Goal: Information Seeking & Learning: Learn about a topic

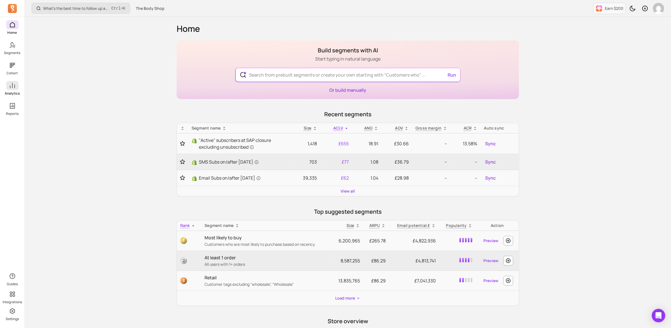
click at [15, 88] on icon at bounding box center [12, 85] width 7 height 7
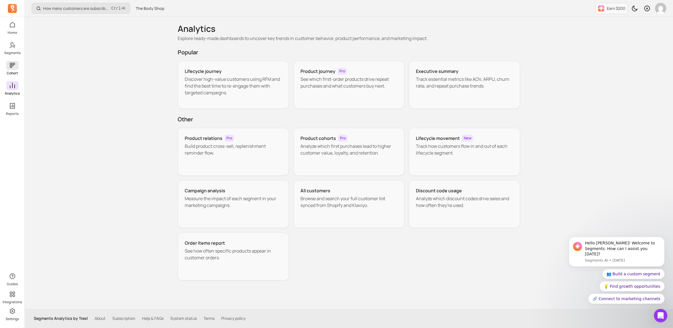
click at [13, 66] on icon at bounding box center [12, 65] width 5 height 5
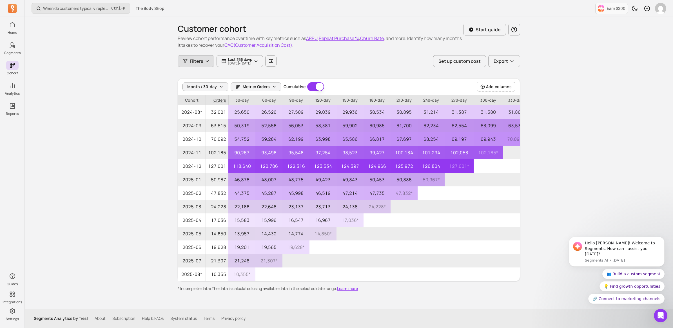
click at [201, 58] on span "Filters" at bounding box center [197, 61] width 14 height 7
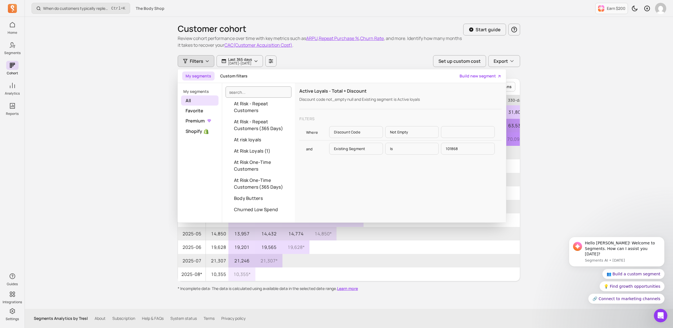
scroll to position [246, 0]
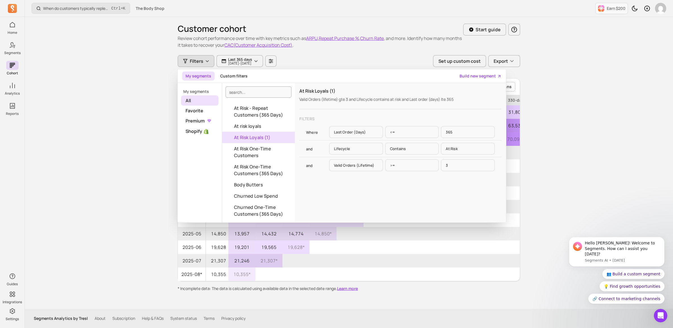
click at [108, 166] on div "When do customers typically replenish a product? Ctrl + K The Body Shop Earn $2…" at bounding box center [349, 164] width 648 height 328
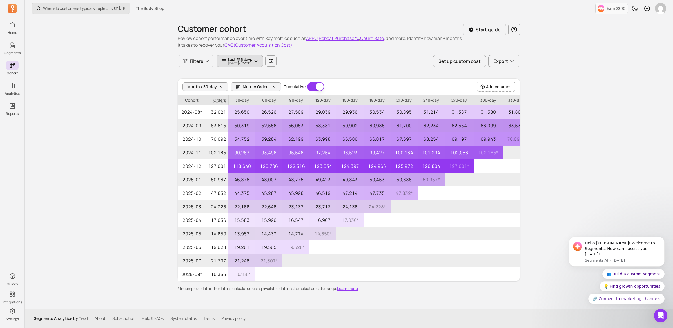
click at [252, 60] on p "Last 365 days" at bounding box center [240, 59] width 24 height 5
click at [112, 147] on div "When do customers typically replenish a product? Ctrl + K The Body Shop Earn $2…" at bounding box center [349, 164] width 648 height 328
click at [261, 85] on span "Metric: Orders" at bounding box center [256, 87] width 27 height 6
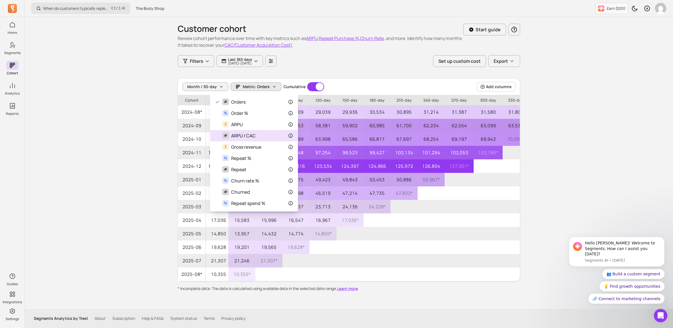
click at [290, 135] on icon at bounding box center [290, 135] width 5 height 5
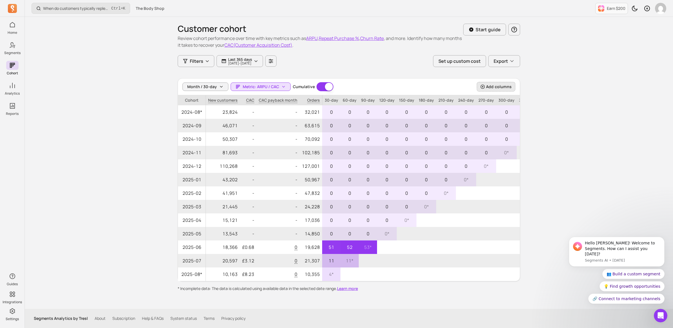
click at [498, 86] on span "Add columns" at bounding box center [499, 87] width 26 height 6
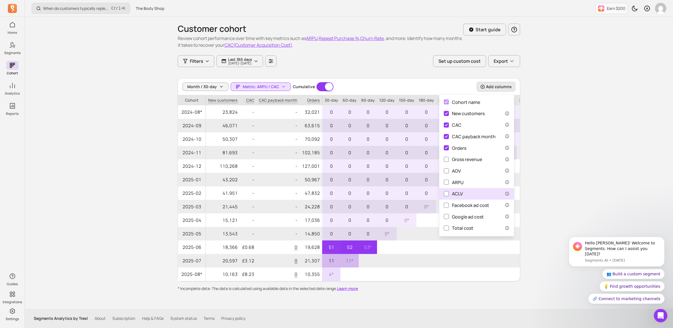
click at [462, 192] on div "ACLV" at bounding box center [453, 193] width 19 height 7
click at [449, 192] on input "ACLV" at bounding box center [446, 193] width 5 height 5
checkbox input "true"
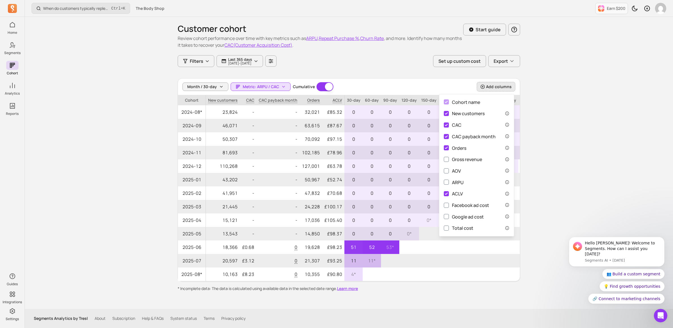
click at [579, 125] on div "When do customers typically replenish a product? Ctrl + K The Body Shop Earn $2…" at bounding box center [349, 164] width 648 height 328
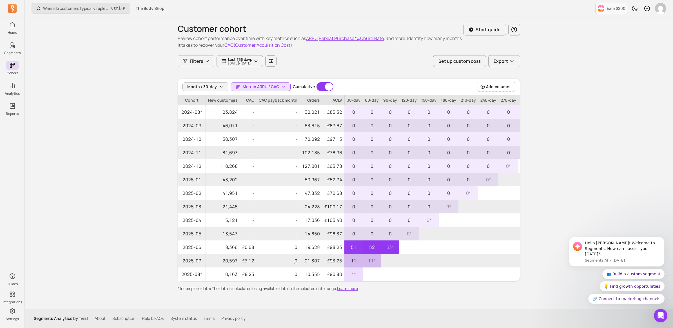
click at [314, 37] on button "ARPU" at bounding box center [312, 38] width 12 height 7
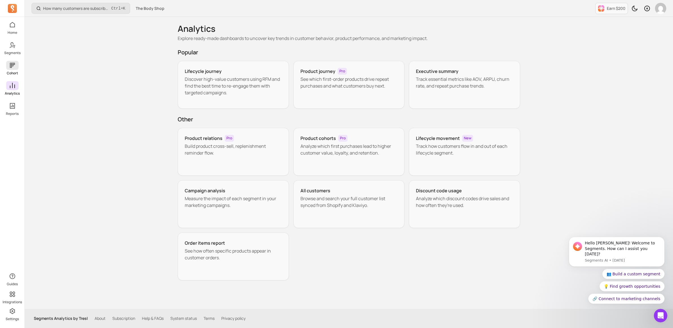
click at [14, 65] on icon at bounding box center [12, 65] width 7 height 7
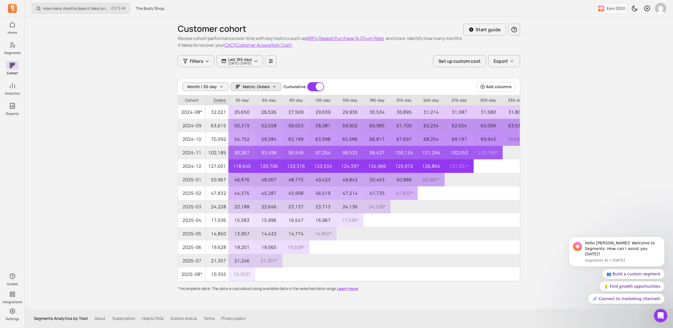
click at [260, 87] on span "Metric: Orders" at bounding box center [256, 87] width 27 height 6
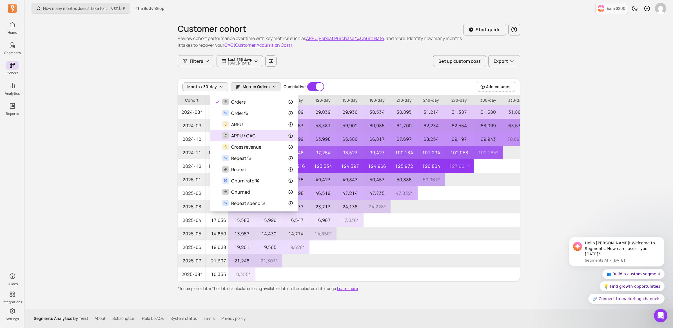
click at [246, 135] on span "ARPU / CAC" at bounding box center [243, 135] width 24 height 7
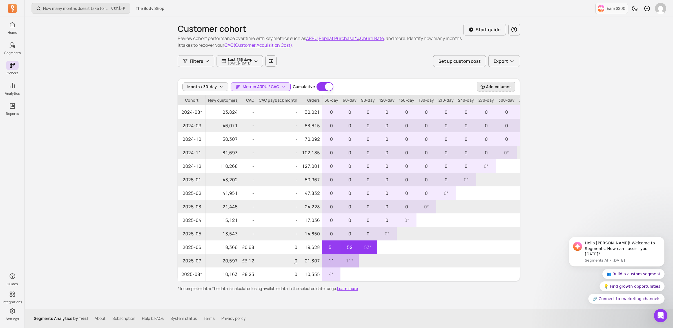
click at [503, 85] on span "Add columns" at bounding box center [499, 87] width 26 height 6
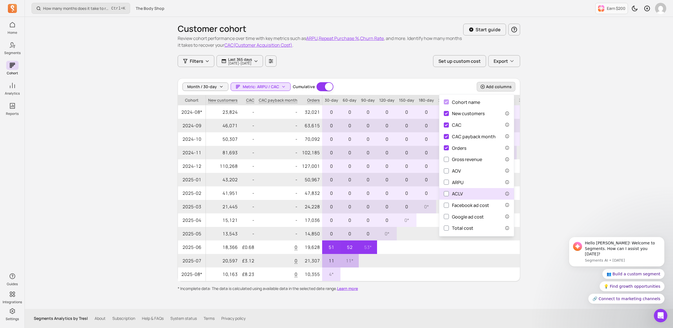
click at [457, 191] on div "ACLV" at bounding box center [453, 193] width 19 height 7
click at [449, 191] on input "ACLV" at bounding box center [446, 193] width 5 height 5
checkbox input "true"
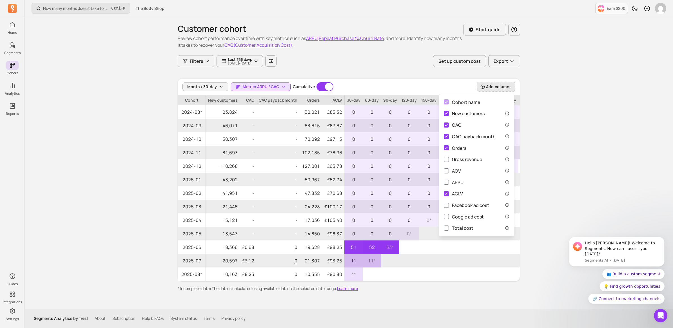
click at [589, 135] on div "How many months does it take to recover my CAC (Customer Acquisition Cost)? Ctr…" at bounding box center [349, 164] width 648 height 328
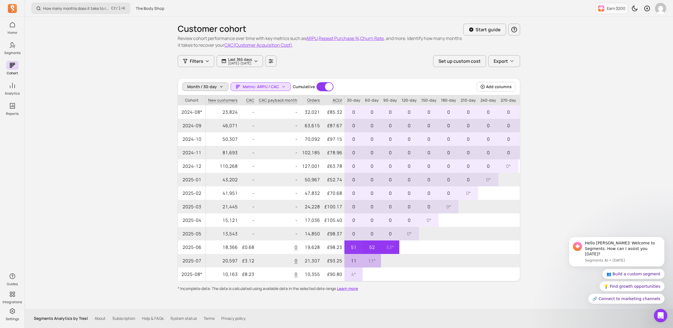
click at [212, 86] on span "Month / 30-day" at bounding box center [202, 87] width 30 height 6
click at [130, 129] on div "How many months does it take to recover my CAC (Customer Acquisition Cost)? Ctr…" at bounding box center [349, 164] width 648 height 328
click at [514, 62] on button "Export" at bounding box center [504, 61] width 32 height 12
click at [577, 65] on div "How many months does it take to recover my CAC (Customer Acquisition Cost)? Ctr…" at bounding box center [349, 164] width 648 height 328
click at [516, 32] on icon "button" at bounding box center [514, 29] width 7 height 7
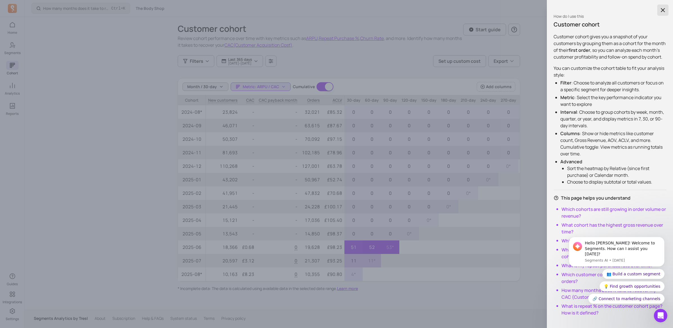
click at [662, 11] on icon "button" at bounding box center [662, 10] width 7 height 7
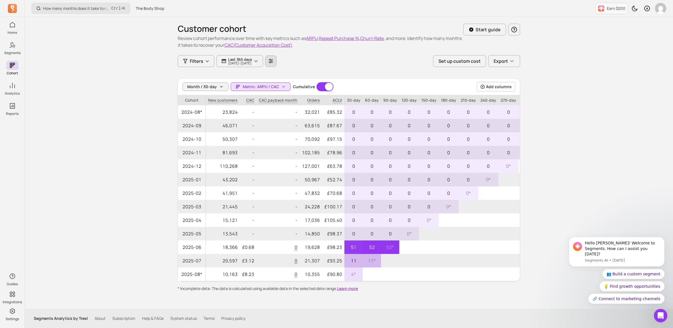
click at [273, 61] on icon "button" at bounding box center [270, 61] width 5 height 5
click at [273, 62] on icon "button" at bounding box center [271, 61] width 4 height 4
click at [279, 98] on p "Subtotal price" at bounding box center [272, 100] width 27 height 6
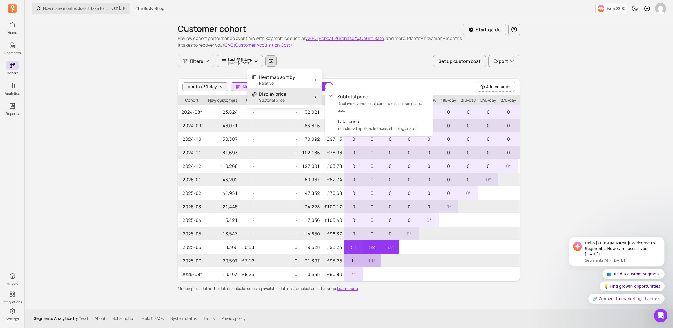
click at [87, 116] on div "How many months does it take to recover my CAC (Customer Acquisition Cost)? Ctr…" at bounding box center [349, 164] width 648 height 328
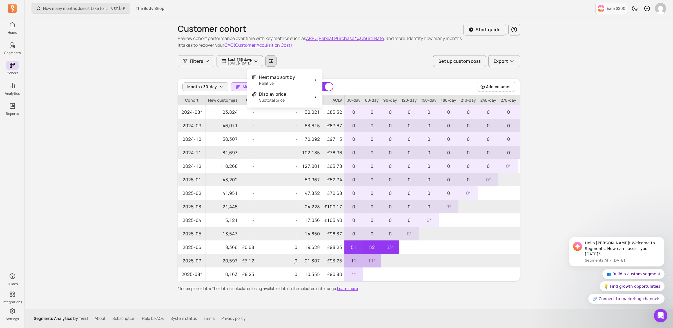
click at [105, 128] on div "How many months does it take to recover my CAC (Customer Acquisition Cost)? Ctr…" at bounding box center [349, 164] width 648 height 328
click at [463, 63] on button "Set up custom cost" at bounding box center [459, 61] width 53 height 12
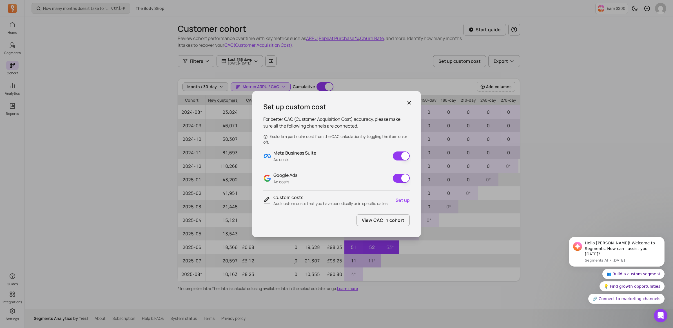
drag, startPoint x: 291, startPoint y: 160, endPoint x: 334, endPoint y: 142, distance: 46.6
click at [291, 160] on p "Ad costs" at bounding box center [294, 160] width 43 height 6
click at [410, 102] on icon "button" at bounding box center [409, 103] width 6 height 6
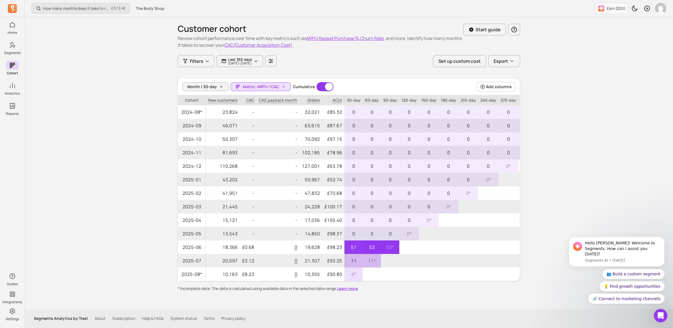
click at [116, 131] on div "How many months does it take to recover my CAC (Customer Acquisition Cost)? Ctr…" at bounding box center [349, 164] width 648 height 328
click at [260, 94] on div "Month / 30-day Metric: ARPU / CAC Cumulative Cumulative Add columns" at bounding box center [349, 87] width 342 height 17
click at [269, 88] on span "Metric: ARPU / CAC" at bounding box center [261, 87] width 36 height 6
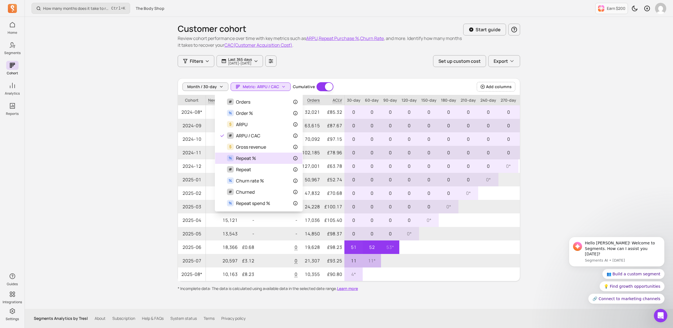
click at [254, 158] on span "Repeat %" at bounding box center [246, 158] width 20 height 7
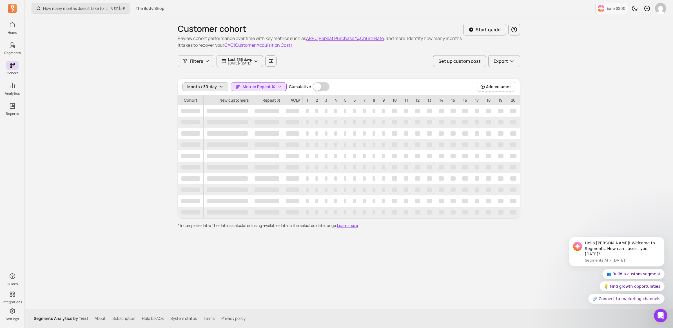
click at [204, 85] on span "Month / 30-day" at bounding box center [202, 87] width 30 height 6
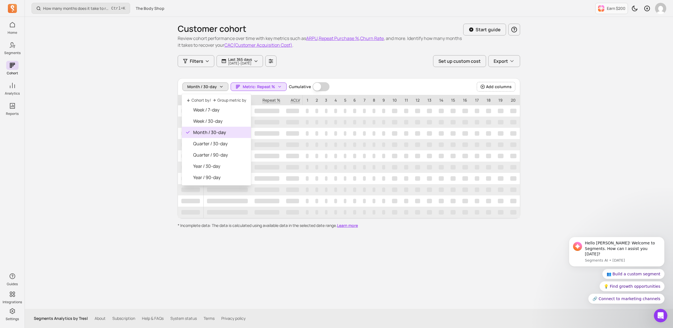
click at [140, 95] on div "How many months does it take to recover my CAC (Customer Acquisition Cost)? Ctr…" at bounding box center [349, 164] width 648 height 328
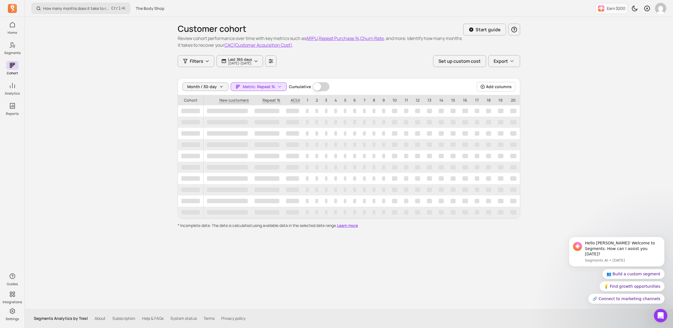
click at [193, 102] on p "Cohort" at bounding box center [190, 100] width 25 height 10
click at [280, 88] on span "button" at bounding box center [280, 87] width 14 height 8
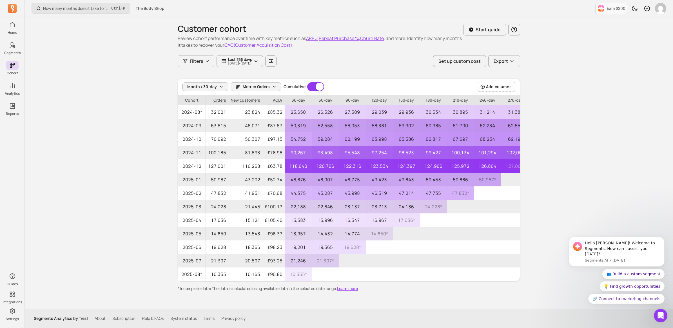
click at [146, 126] on div "How many months does it take to recover my CAC (Customer Acquisition Cost)? Ctr…" at bounding box center [349, 164] width 648 height 328
click at [206, 58] on button "Filters" at bounding box center [196, 61] width 37 height 12
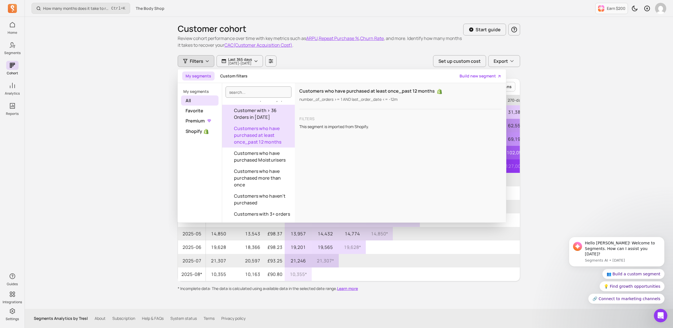
scroll to position [422, 0]
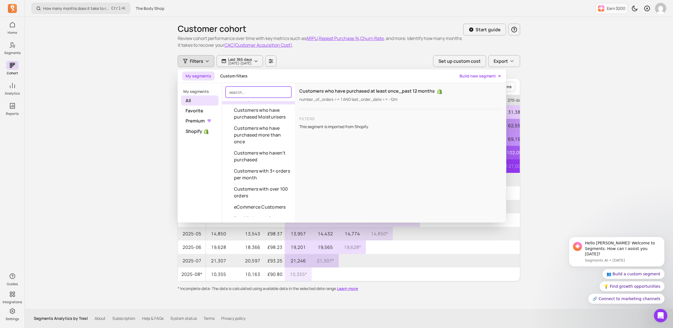
click at [255, 92] on input "search" at bounding box center [259, 91] width 66 height 11
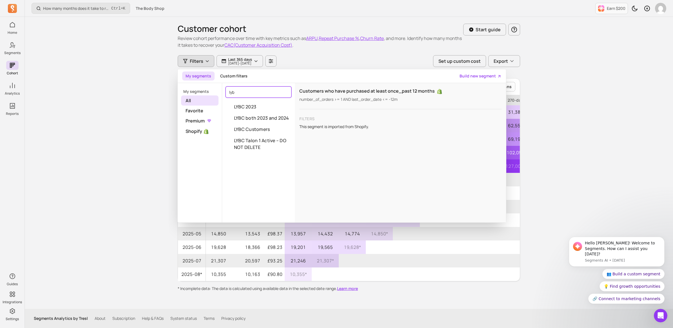
scroll to position [0, 0]
type input "lybc"
click at [258, 139] on button "LYBC Talon 1 Active – DO NOT DELETE" at bounding box center [258, 144] width 73 height 18
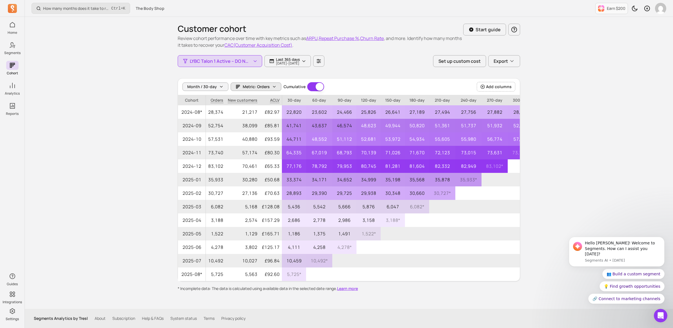
click at [272, 86] on icon "button" at bounding box center [274, 86] width 5 height 5
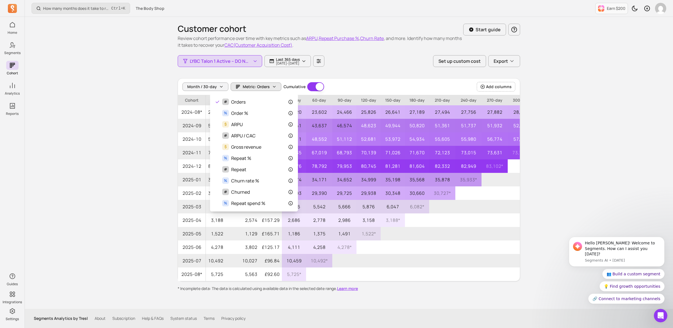
click at [157, 130] on div "How many months does it take to recover my CAC (Customer Acquisition Cost)? Ctr…" at bounding box center [349, 164] width 648 height 328
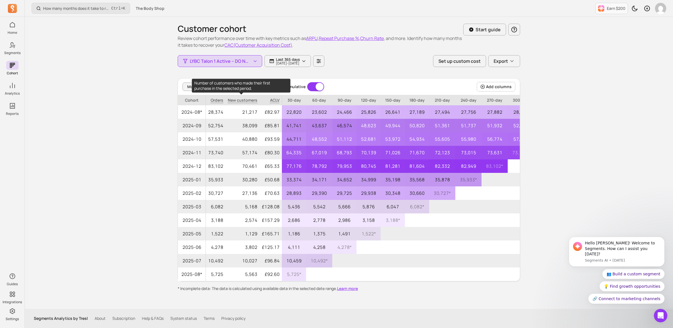
click at [244, 101] on span "New customers" at bounding box center [243, 100] width 34 height 10
click at [226, 102] on span "New customers" at bounding box center [216, 100] width 20 height 10
click at [269, 87] on button "Metric: Orders" at bounding box center [256, 86] width 51 height 8
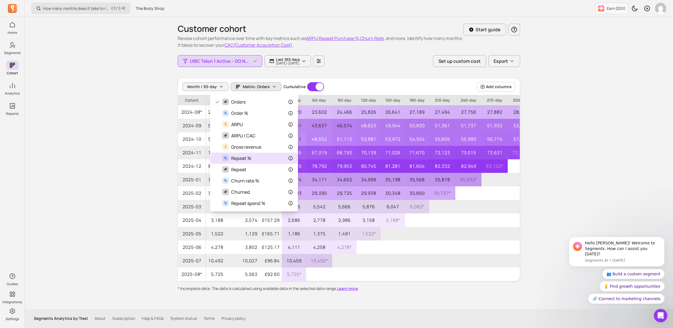
click at [251, 159] on div "% Repeat %" at bounding box center [254, 158] width 78 height 7
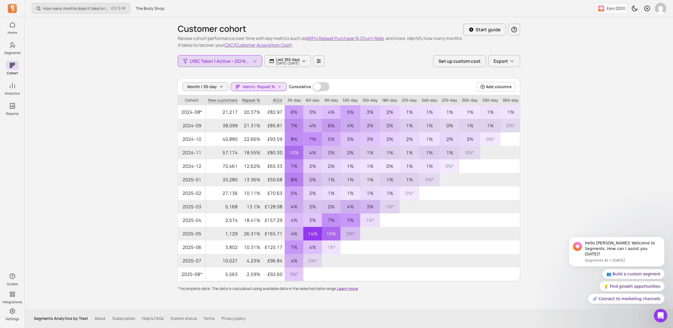
drag, startPoint x: 223, startPoint y: 103, endPoint x: 218, endPoint y: 102, distance: 4.9
click at [218, 102] on span "New customers" at bounding box center [223, 100] width 34 height 10
click at [218, 101] on span "New customers" at bounding box center [223, 100] width 34 height 10
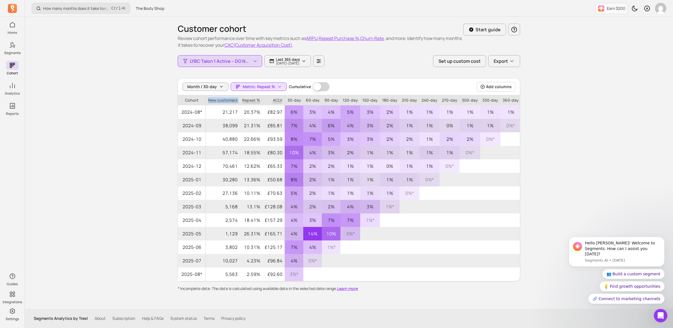
click at [218, 101] on span "New customers" at bounding box center [223, 100] width 34 height 10
click at [291, 62] on p "[DATE] - [DATE]" at bounding box center [288, 63] width 24 height 3
click at [499, 83] on button "Add columns" at bounding box center [496, 87] width 39 height 10
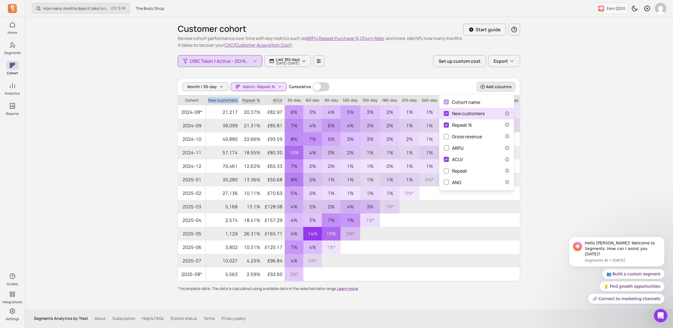
click at [445, 113] on input "New customers" at bounding box center [446, 113] width 5 height 5
checkbox input "false"
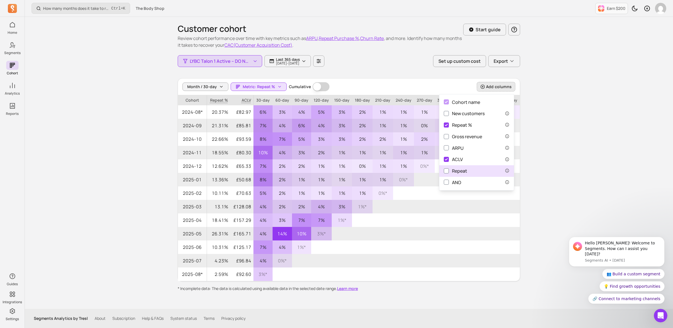
click at [466, 169] on div "Repeat" at bounding box center [455, 171] width 23 height 7
click at [449, 169] on input "Repeat" at bounding box center [446, 170] width 5 height 5
checkbox input "true"
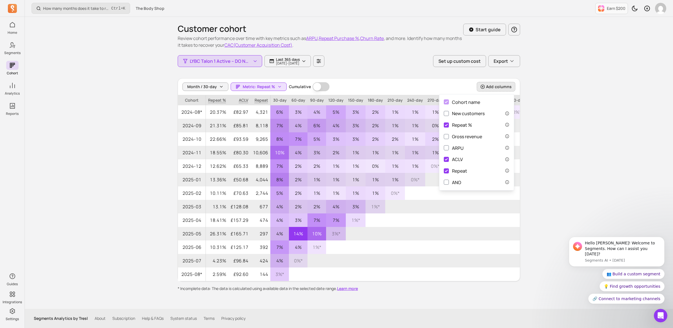
click at [135, 137] on div "How many months does it take to recover my CAC (Customer Acquisition Cost)? Ctr…" at bounding box center [349, 164] width 648 height 328
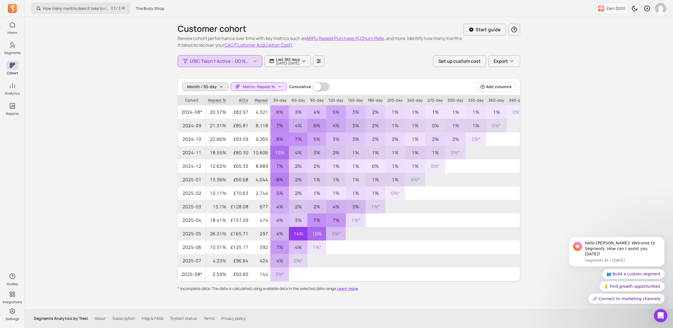
click at [210, 89] on span "Month / 30-day" at bounding box center [202, 87] width 30 height 6
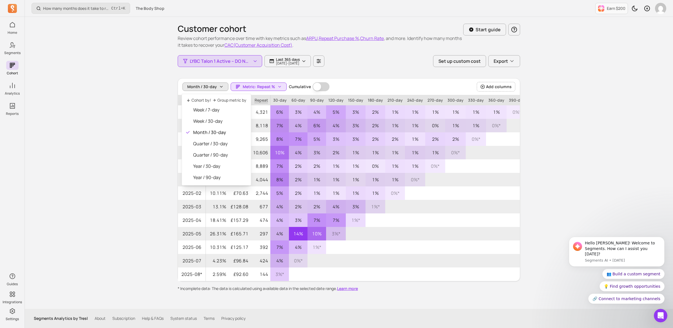
click at [108, 135] on div "How many months does it take to recover my CAC (Customer Acquisition Cost)? Ctr…" at bounding box center [349, 164] width 648 height 328
